Goal: Use online tool/utility: Utilize a website feature to perform a specific function

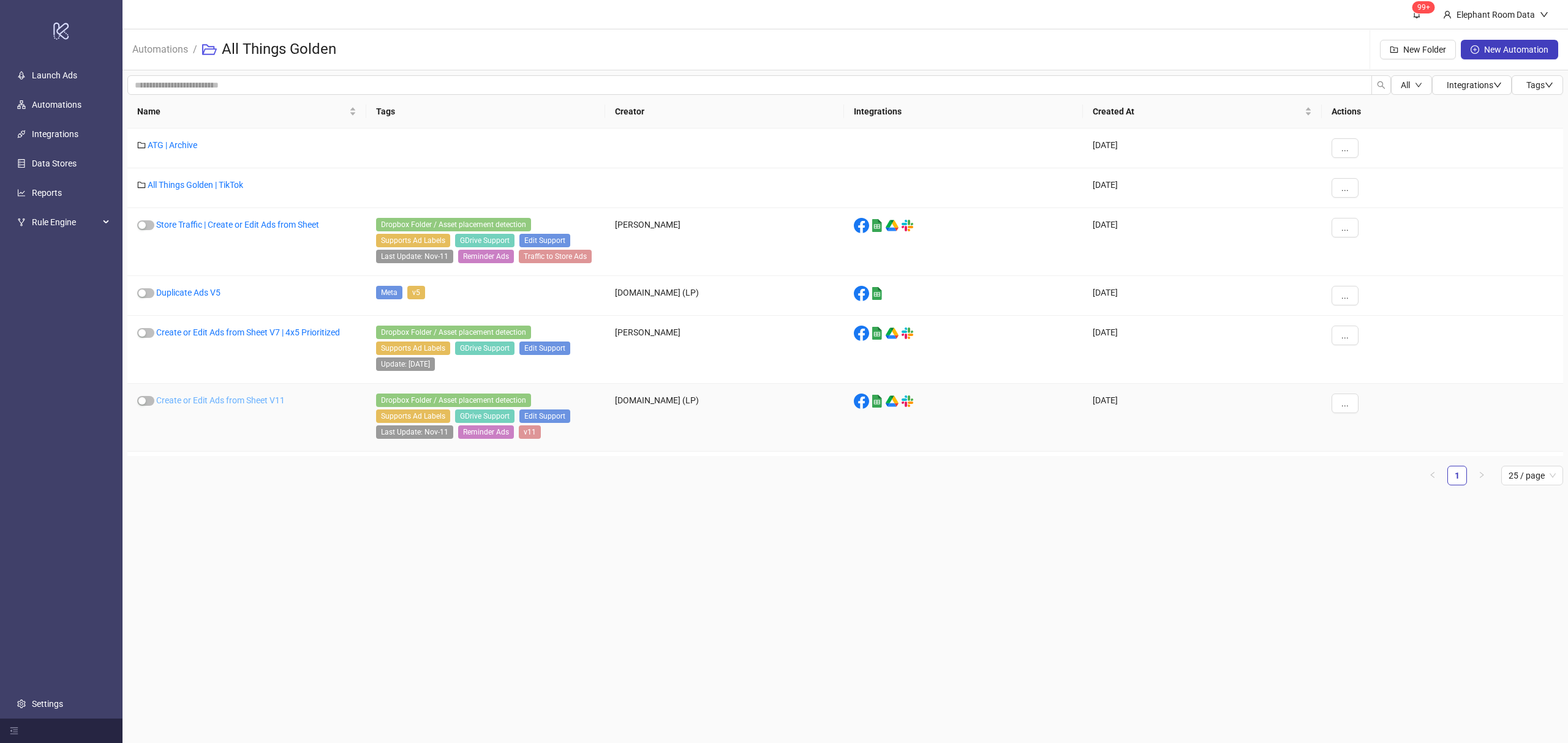
click at [244, 404] on link "Create or Edit Ads from Sheet V11" at bounding box center [220, 400] width 129 height 10
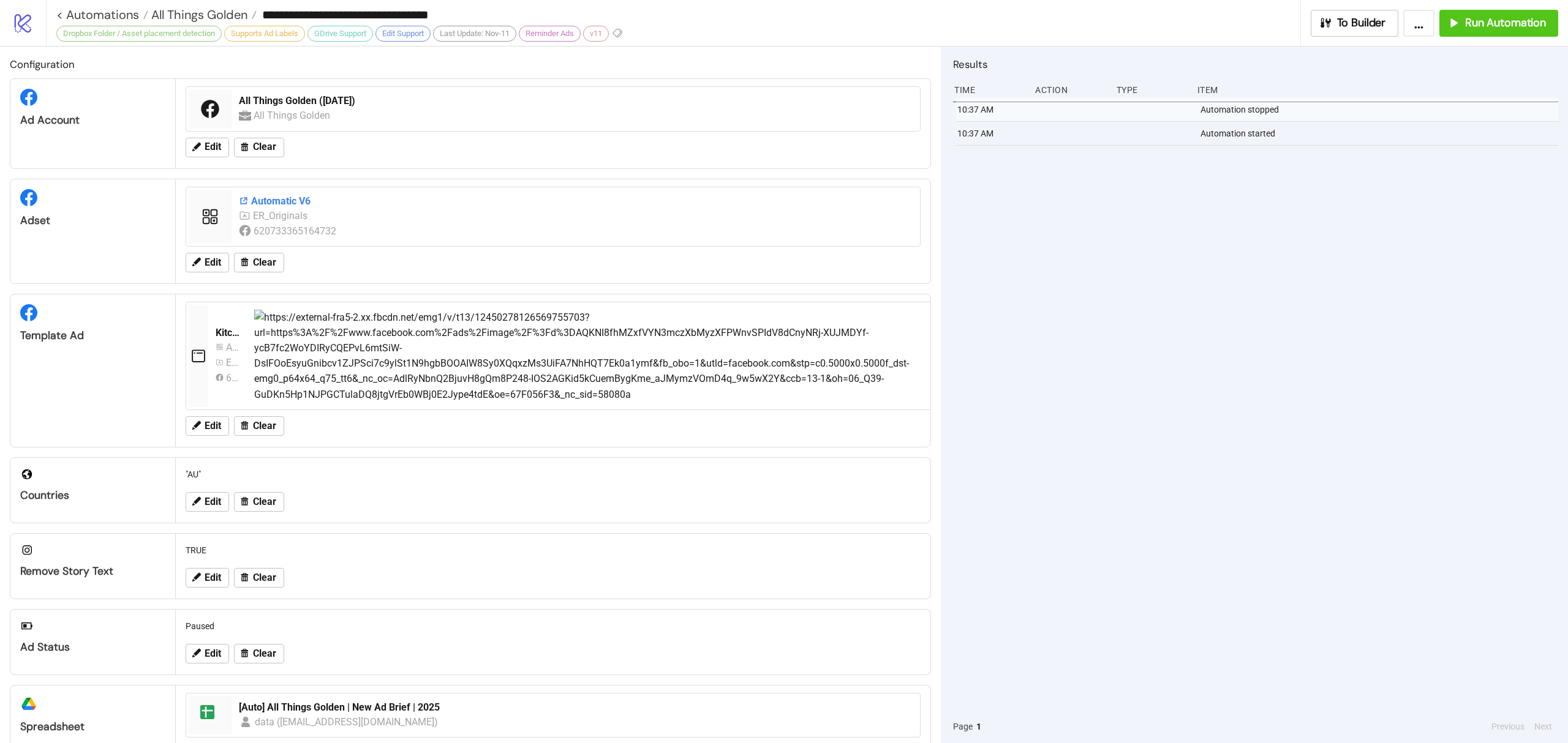
click at [267, 203] on div "Automatic V6" at bounding box center [576, 202] width 674 height 14
click at [288, 196] on div "Automatic V6" at bounding box center [576, 202] width 674 height 14
click at [220, 261] on span "Edit" at bounding box center [212, 263] width 17 height 11
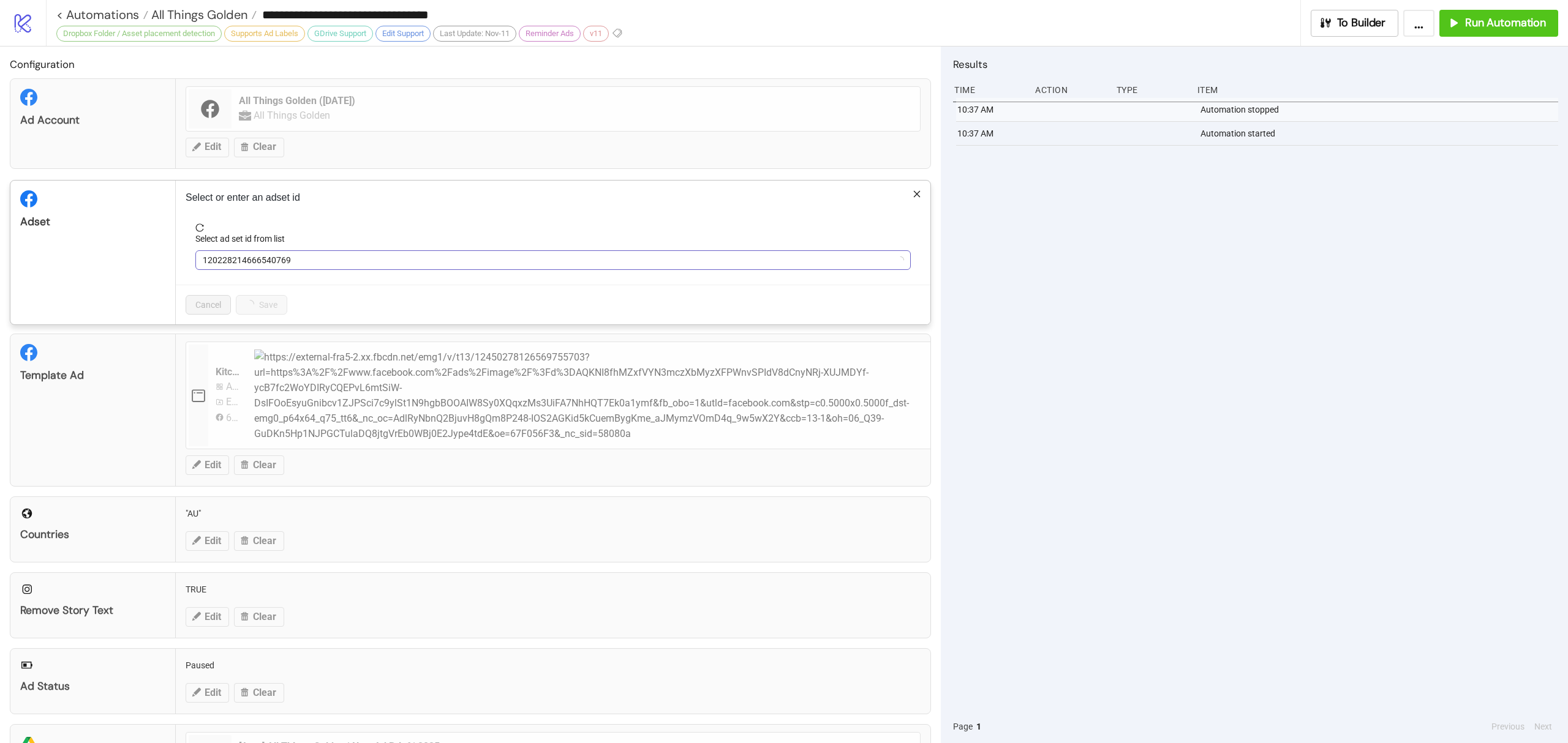
click at [220, 261] on span "120228214666540769" at bounding box center [553, 260] width 700 height 19
type input "*"
click at [319, 253] on span "Automatic V6" at bounding box center [553, 260] width 700 height 19
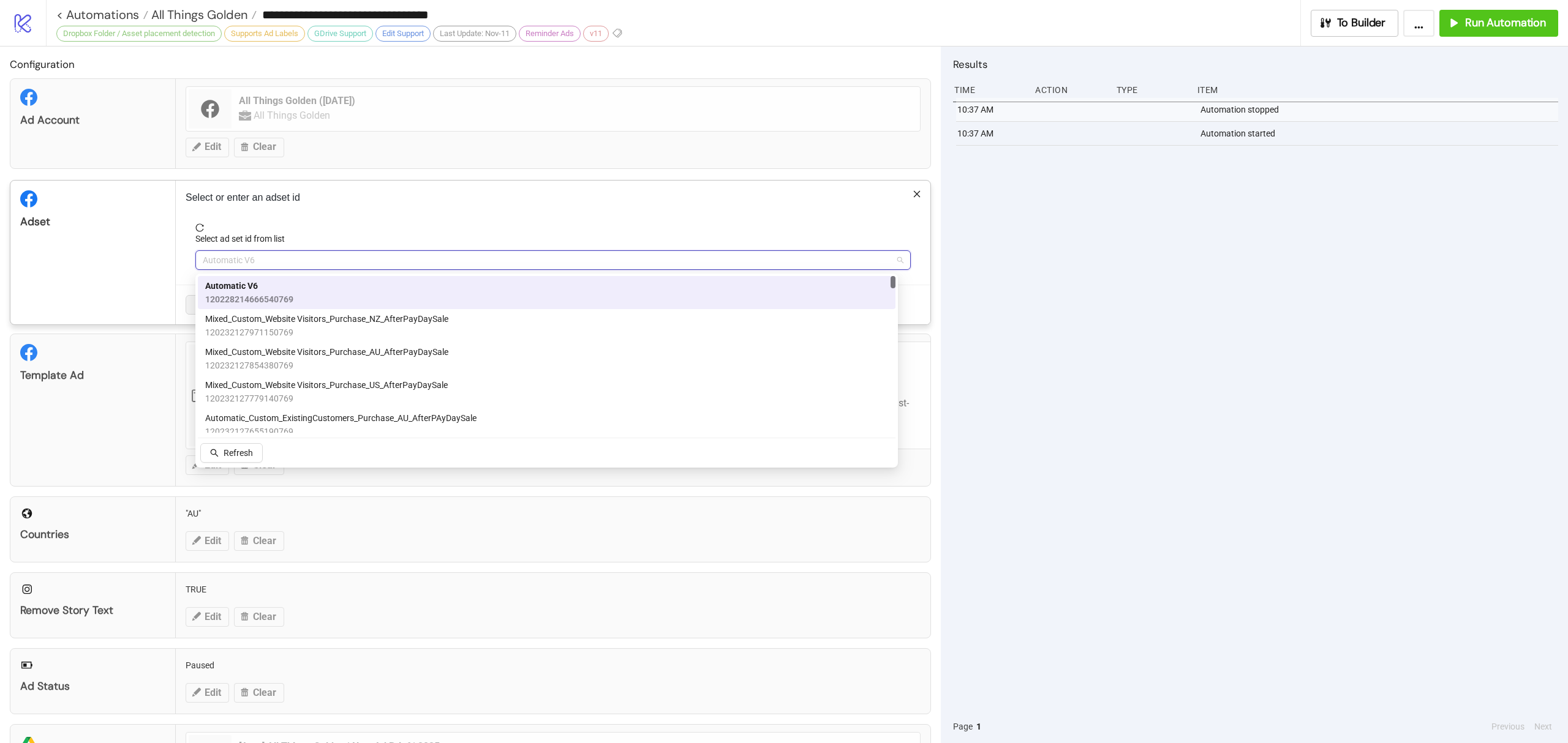
type input "*"
click at [288, 431] on span "120231861580780769" at bounding box center [249, 431] width 88 height 14
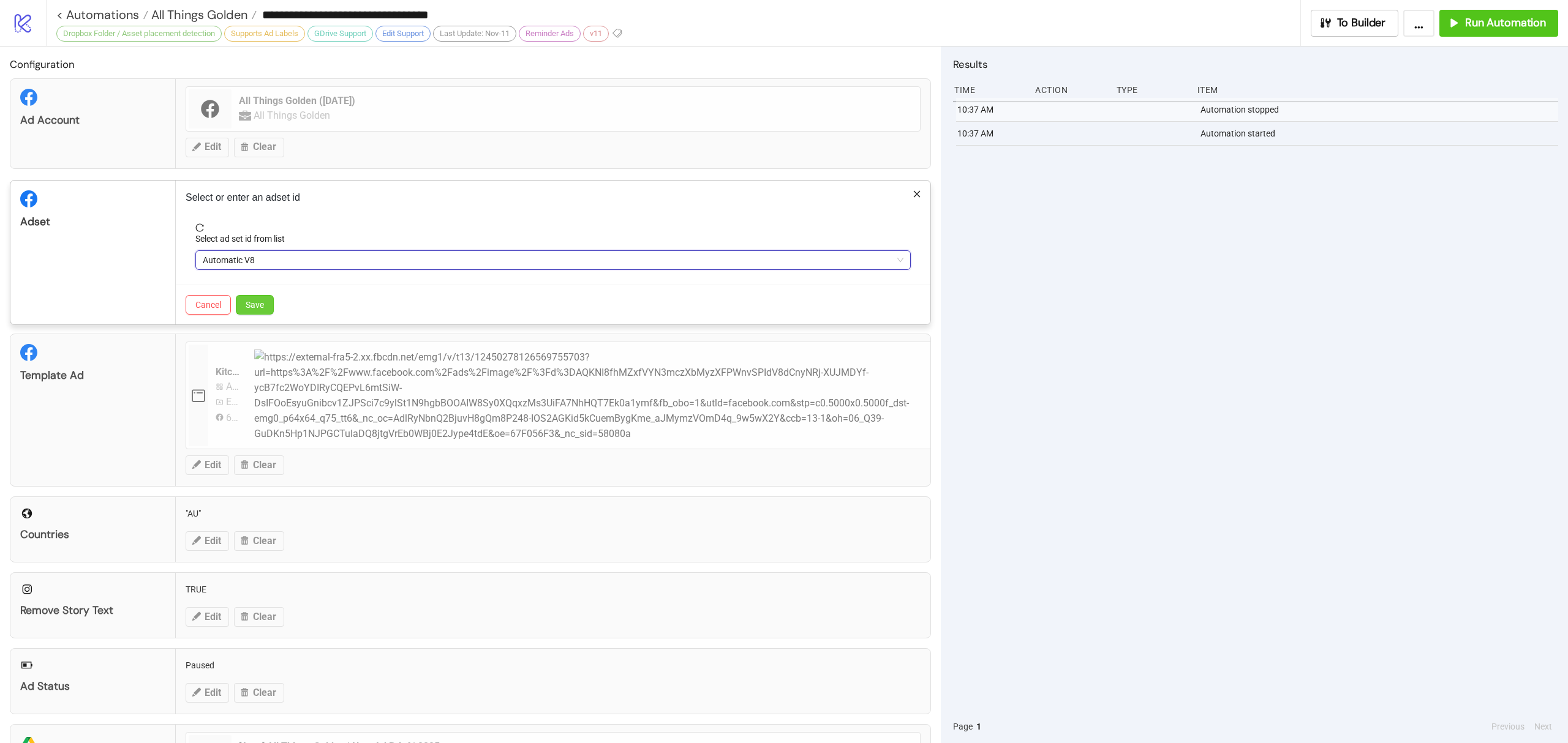
click at [258, 304] on span "Save" at bounding box center [255, 305] width 19 height 10
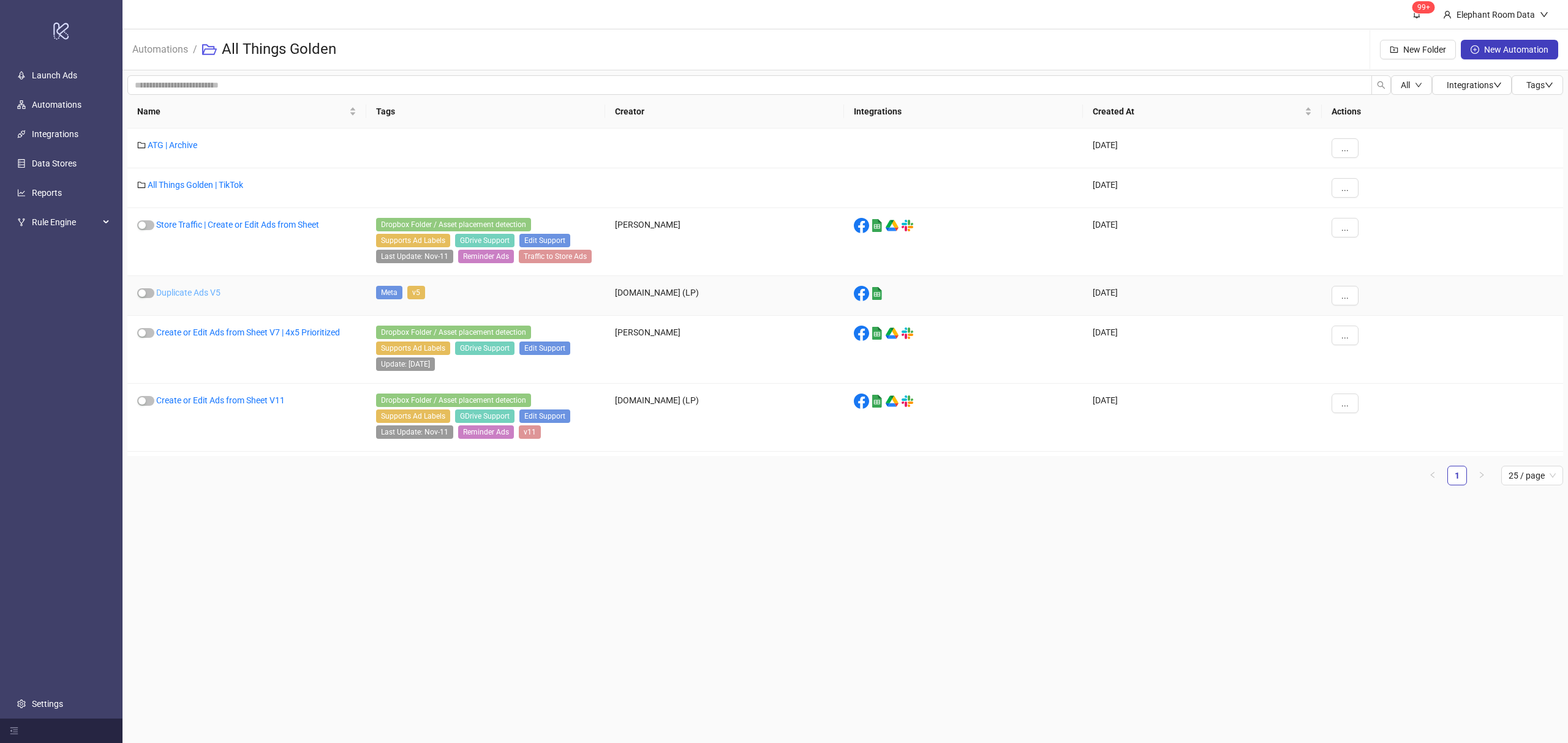
click at [194, 295] on link "Duplicate Ads V5" at bounding box center [188, 293] width 65 height 10
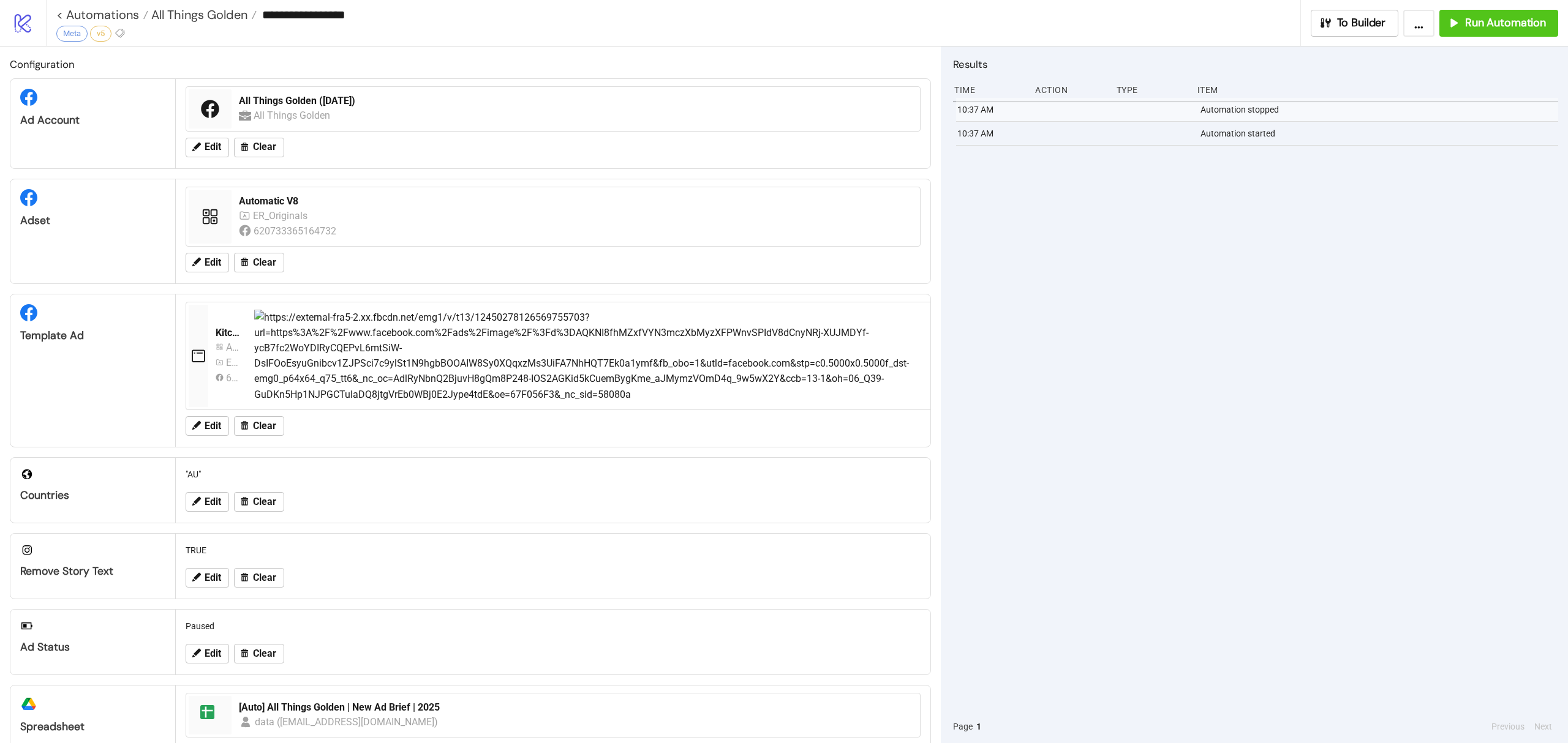
type input "**********"
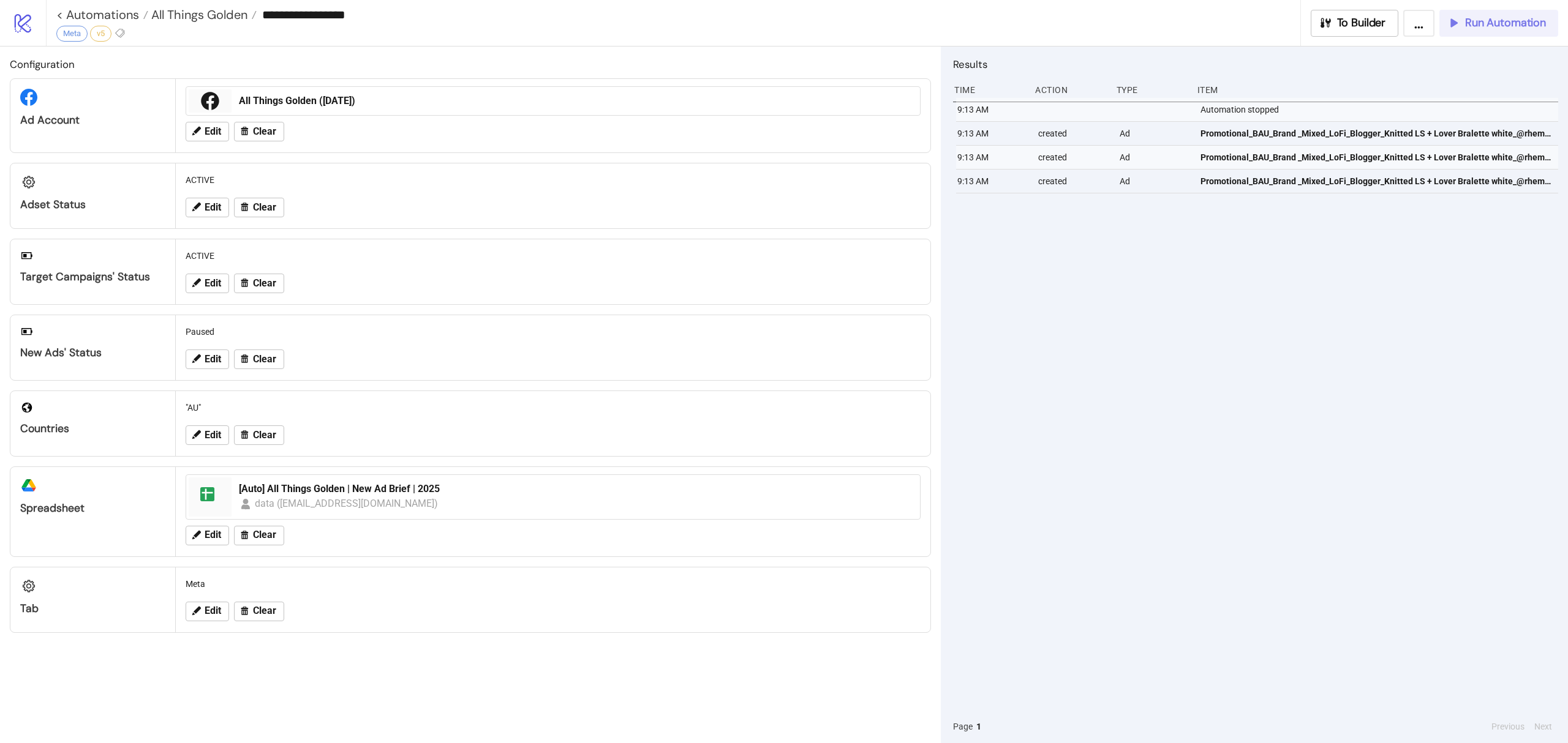
click at [1543, 24] on span "Run Automation" at bounding box center [1505, 23] width 81 height 14
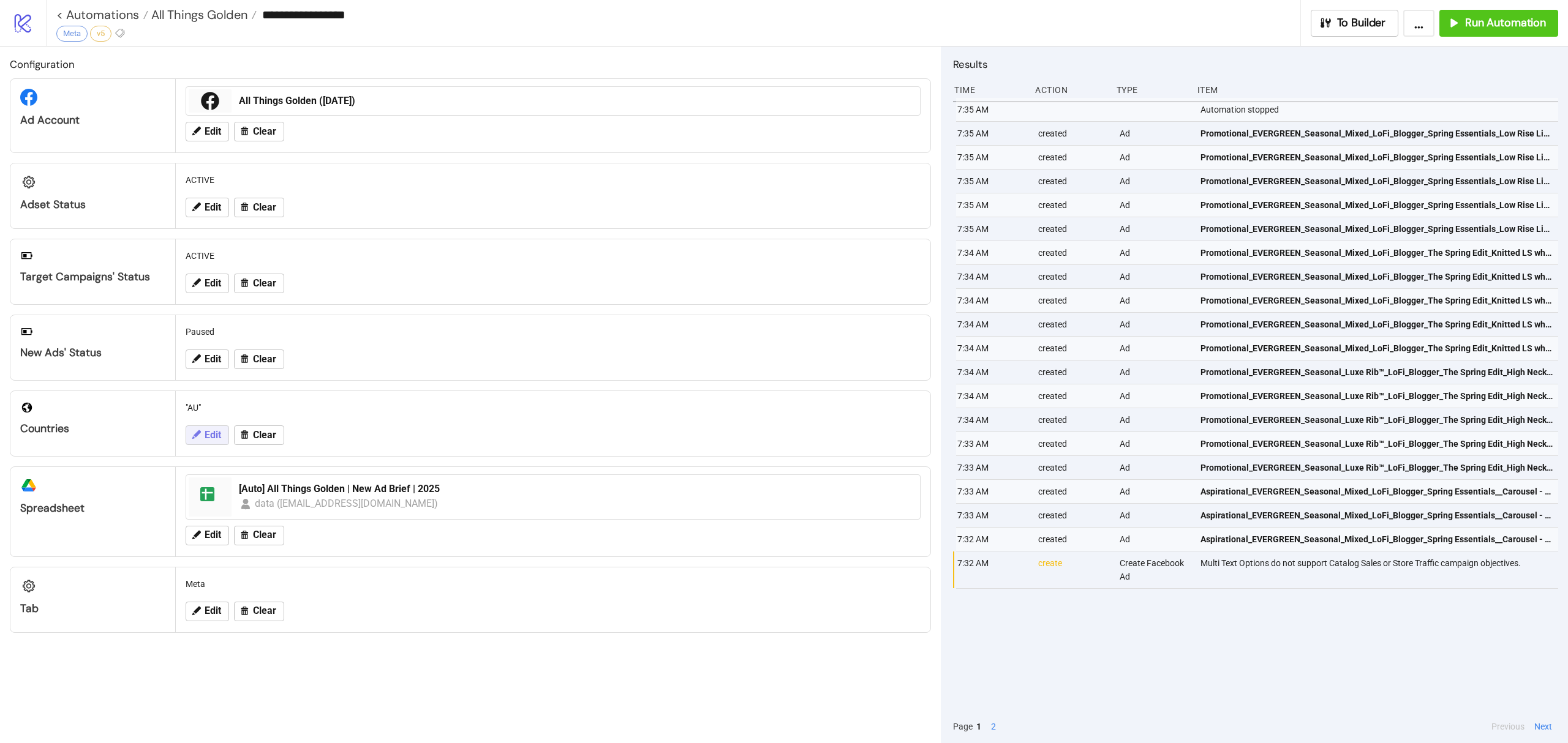
click at [211, 436] on span "Edit" at bounding box center [212, 435] width 17 height 11
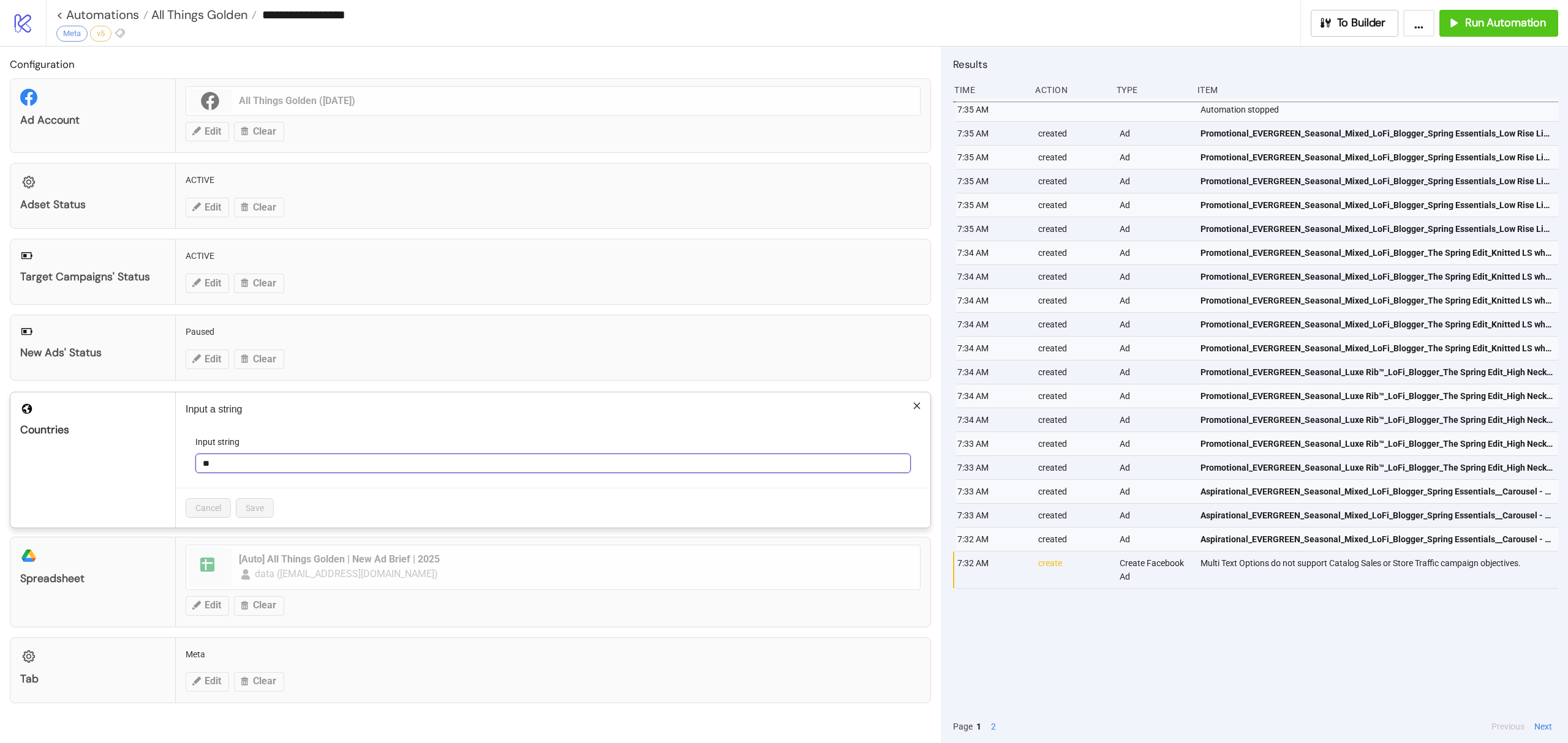
drag, startPoint x: 217, startPoint y: 474, endPoint x: 135, endPoint y: 525, distance: 96.6
click at [180, 459] on div "Input a string Input string ** Cancel Save" at bounding box center [553, 460] width 755 height 135
type input "**"
click at [255, 518] on button "Save" at bounding box center [255, 508] width 38 height 20
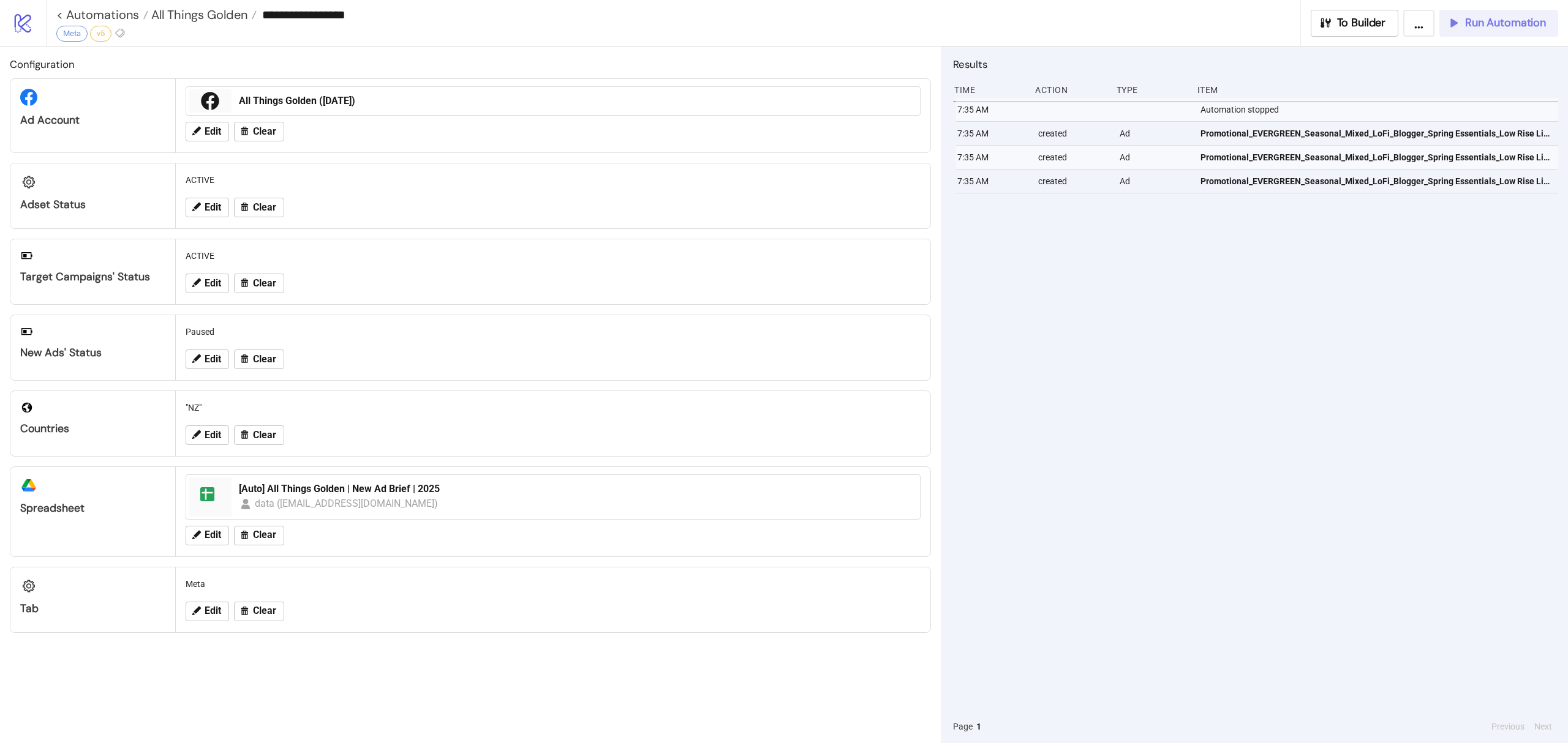
click at [1457, 11] on button "Run Automation" at bounding box center [1498, 23] width 119 height 27
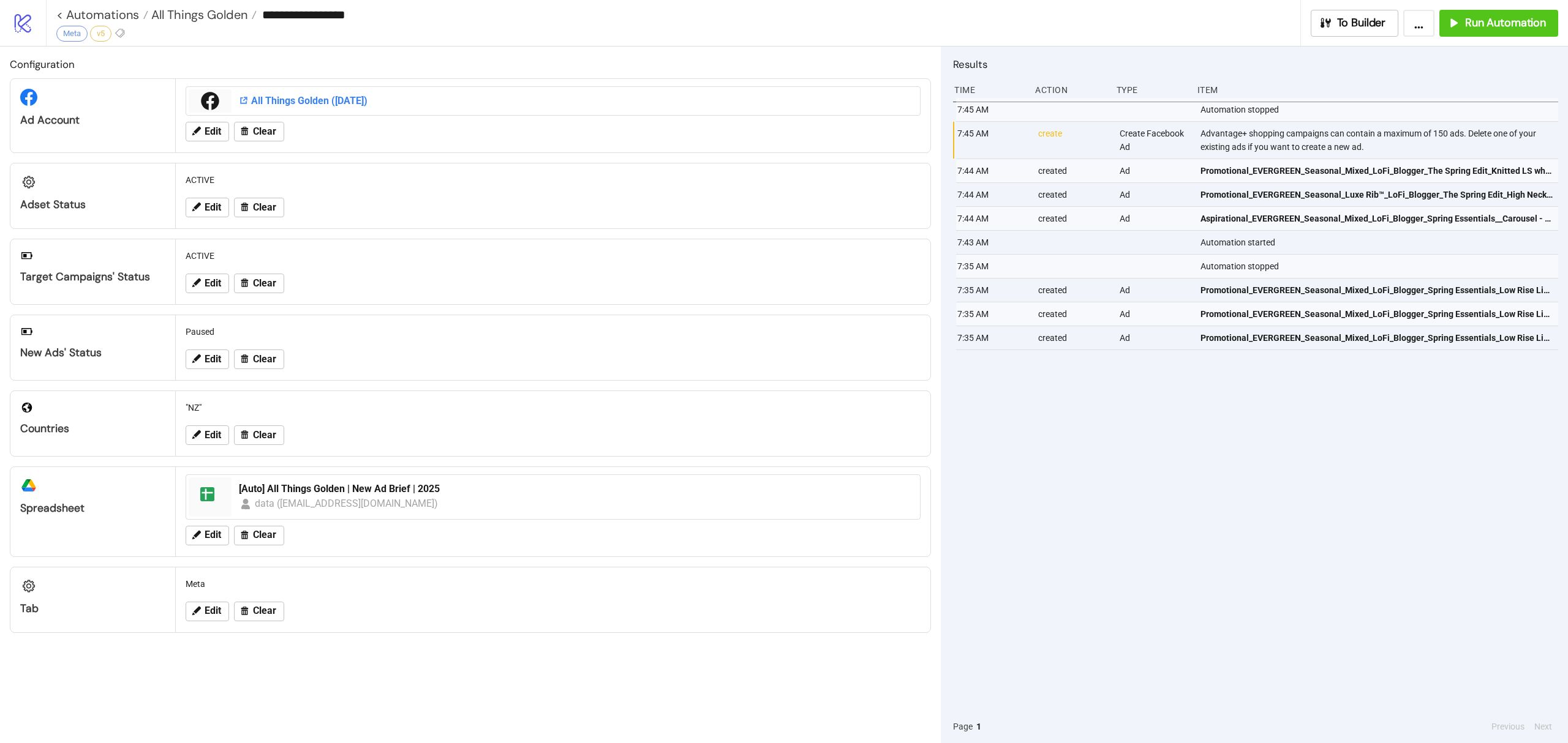
click at [294, 108] on div "All Things Golden ([DATE])" at bounding box center [576, 101] width 674 height 14
drag, startPoint x: 1471, startPoint y: 25, endPoint x: 1461, endPoint y: 28, distance: 10.4
click at [1468, 25] on span "Run Automation" at bounding box center [1505, 23] width 81 height 14
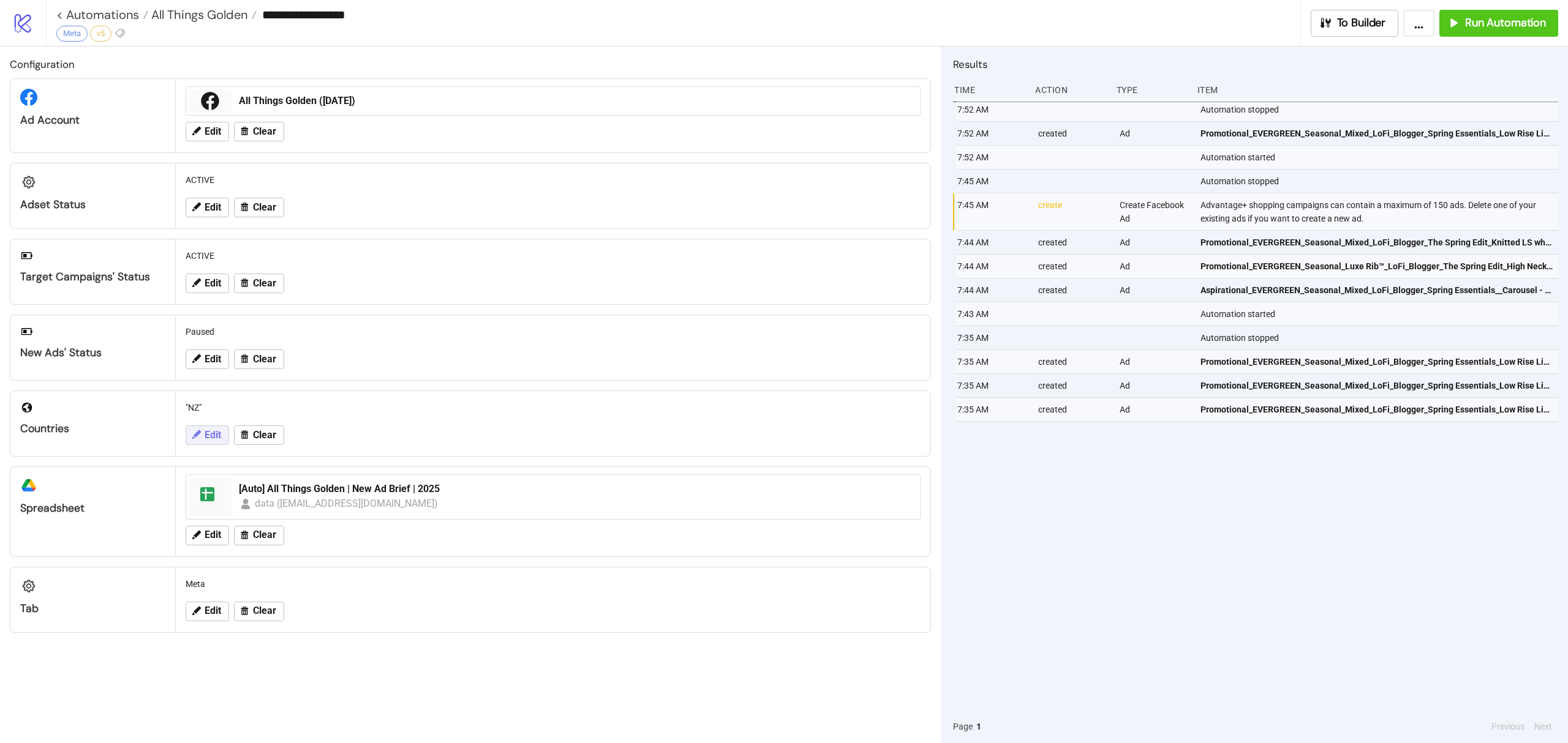
click at [204, 429] on button "Edit" at bounding box center [207, 435] width 43 height 20
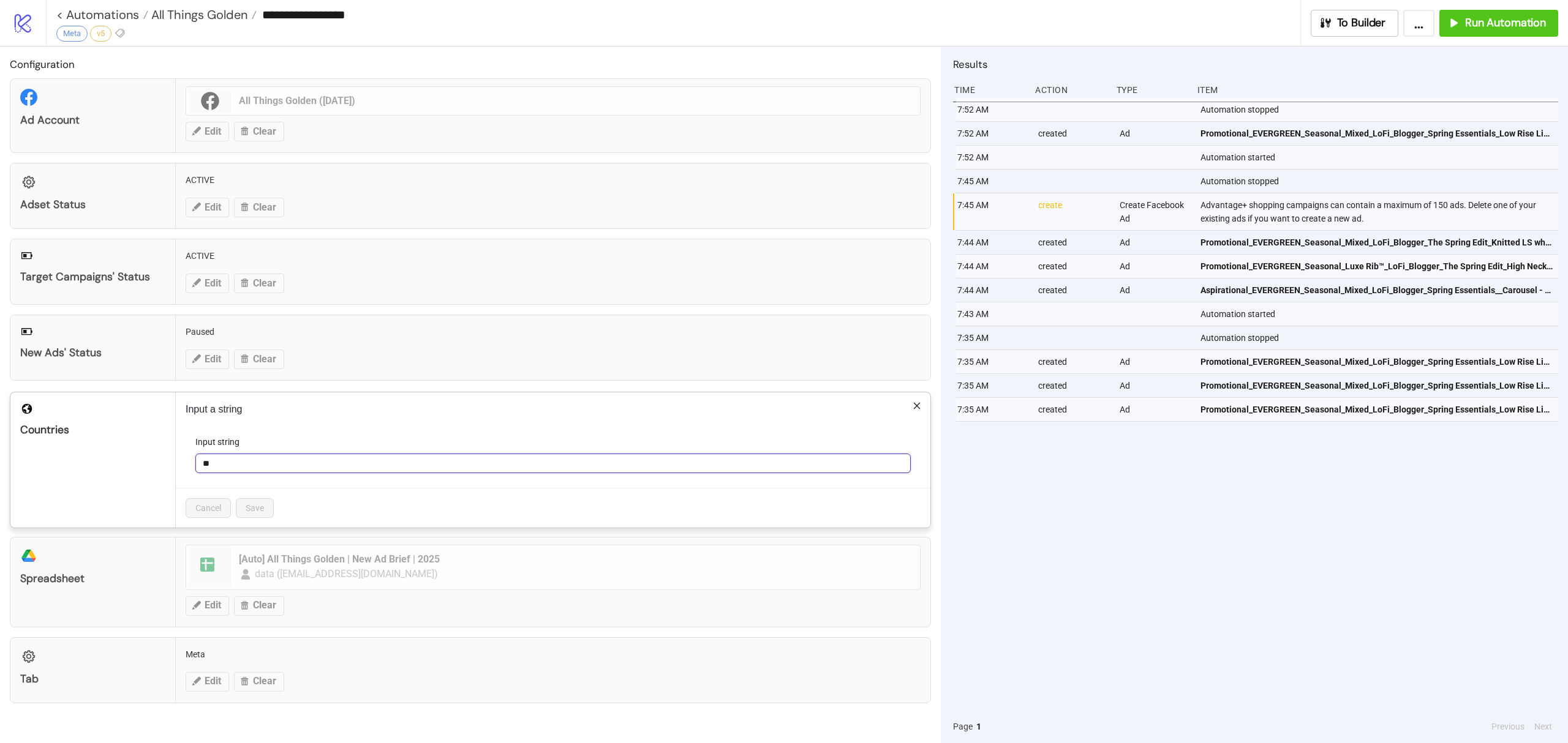
click at [234, 472] on input "**" at bounding box center [553, 464] width 715 height 20
type input "**"
click at [268, 516] on button "Save" at bounding box center [255, 508] width 38 height 20
